Goal: Task Accomplishment & Management: Manage account settings

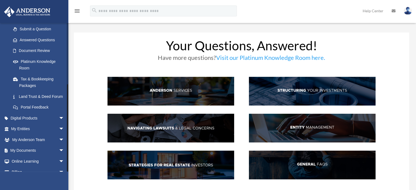
scroll to position [101, 0]
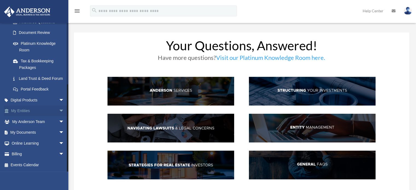
click at [39, 110] on link "My Entities arrow_drop_down" at bounding box center [38, 111] width 69 height 11
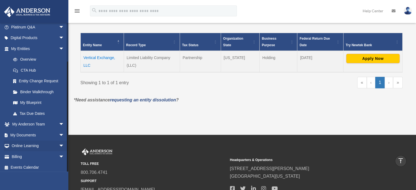
scroll to position [48, 0]
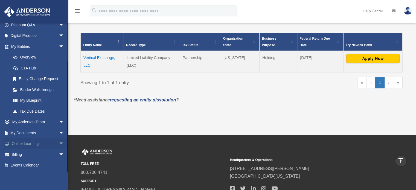
drag, startPoint x: 67, startPoint y: 92, endPoint x: 66, endPoint y: 141, distance: 49.3
click at [66, 141] on div "rml.thompson23@gmail.com Sign Out verticalexchangellc@gmail.com Home Online Ord…" at bounding box center [34, 97] width 68 height 149
click at [26, 152] on link "Billing arrow_drop_down" at bounding box center [38, 154] width 69 height 11
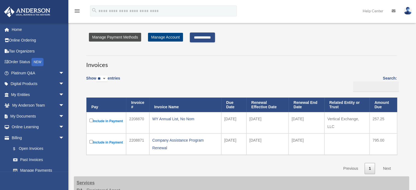
click at [107, 37] on link "Manage Payment Methods" at bounding box center [115, 37] width 52 height 9
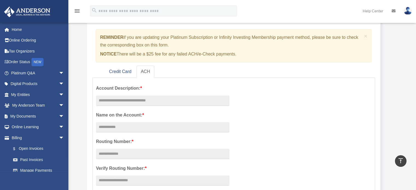
scroll to position [41, 0]
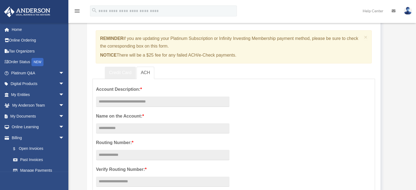
click at [119, 76] on link "Credit Card" at bounding box center [120, 73] width 31 height 12
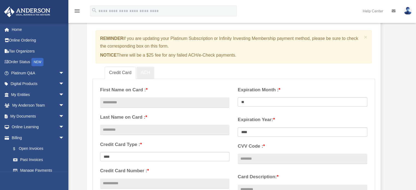
click at [150, 73] on link "ACH" at bounding box center [146, 73] width 18 height 12
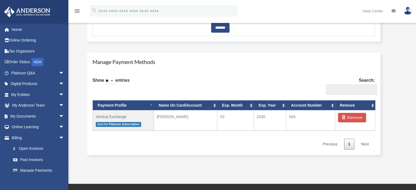
scroll to position [292, 0]
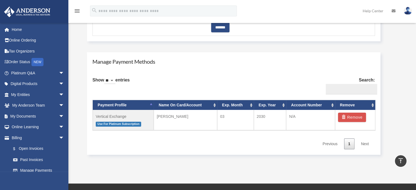
click at [331, 105] on th "Account Number" at bounding box center [310, 105] width 49 height 10
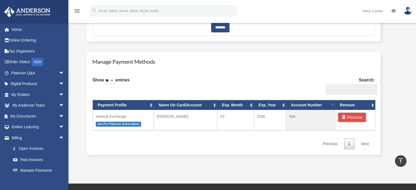
click at [284, 105] on th "Exp. Year" at bounding box center [270, 105] width 33 height 10
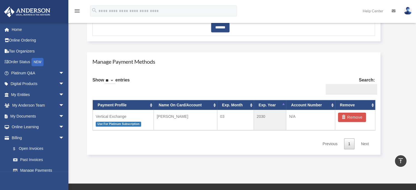
click at [220, 144] on div "Show ** ** ** *** entries Search: Payment Profile Name On Card/Account Exp. Mon…" at bounding box center [234, 111] width 283 height 76
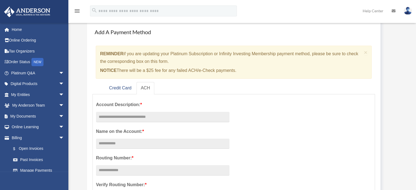
scroll to position [7, 0]
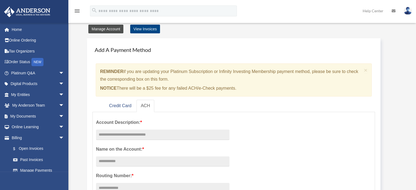
click at [106, 29] on link "Manage Account" at bounding box center [105, 29] width 35 height 9
